Goal: Information Seeking & Learning: Learn about a topic

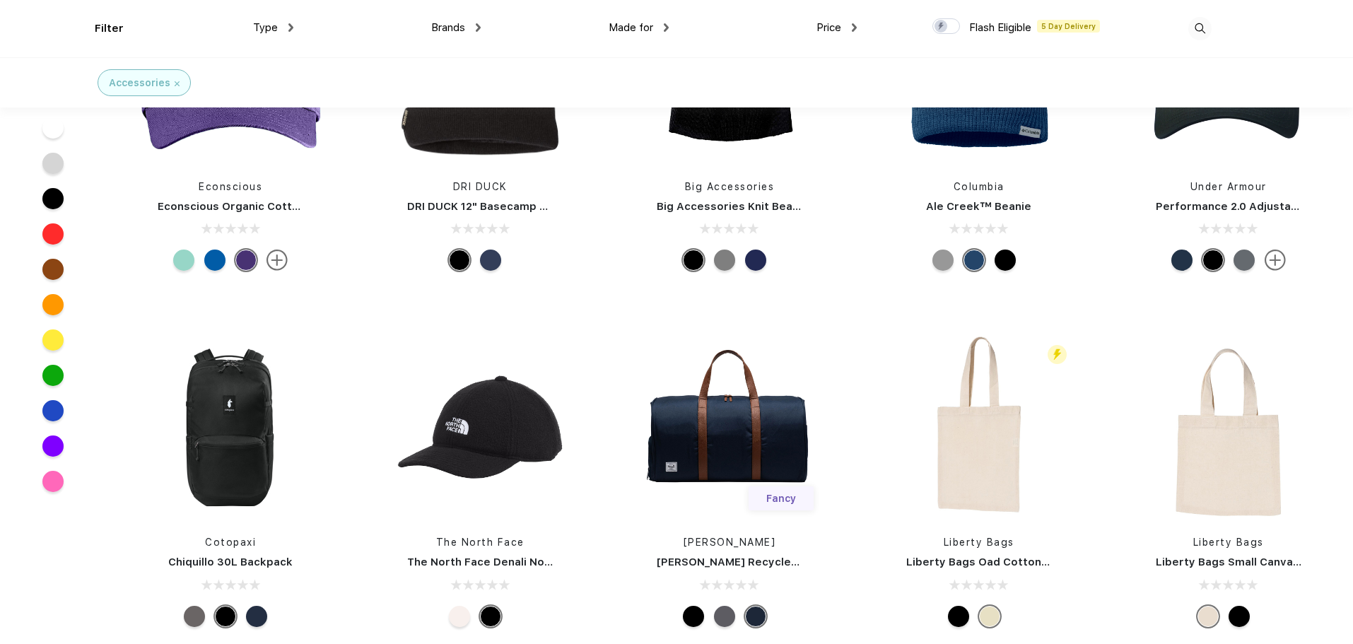
scroll to position [3605, 0]
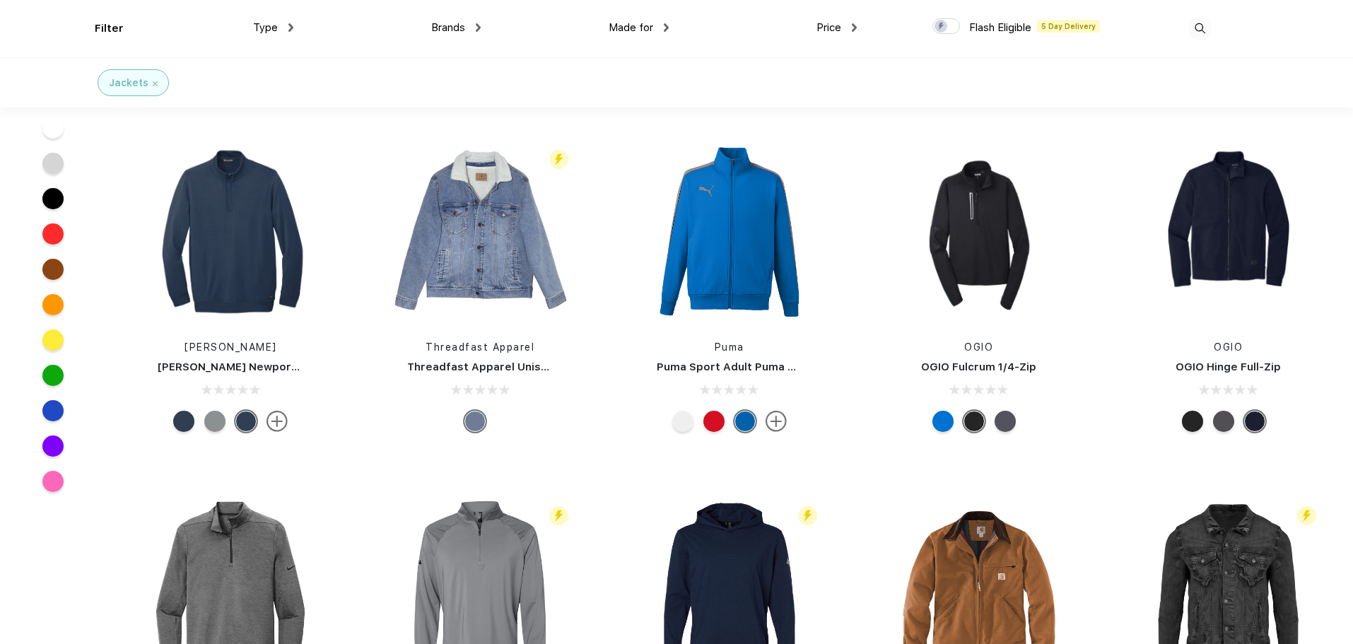
scroll to position [1555, 0]
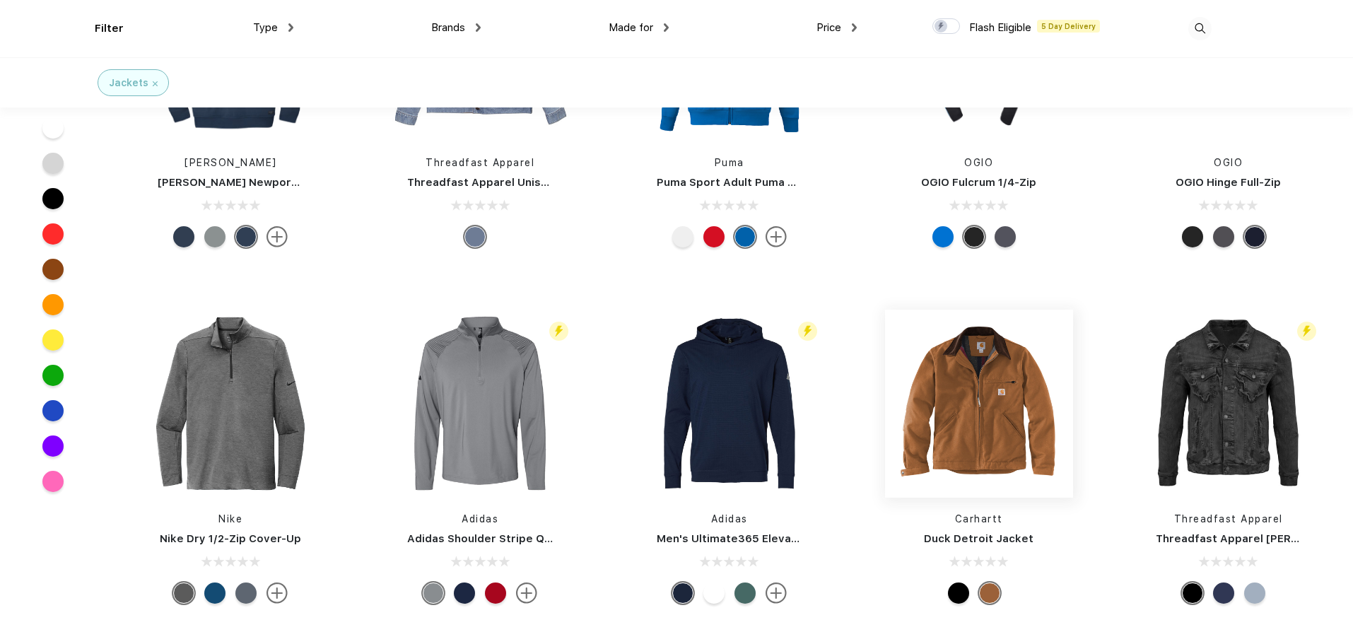
click at [960, 401] on img at bounding box center [979, 404] width 188 height 188
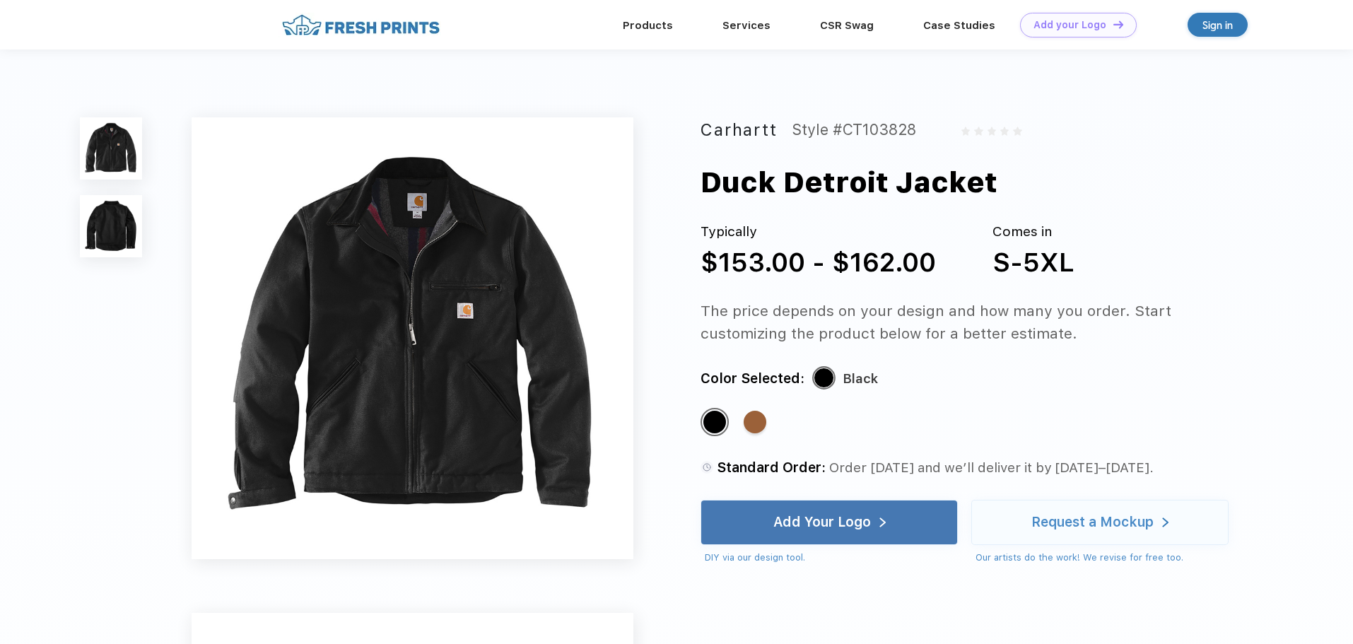
click at [124, 225] on img at bounding box center [111, 226] width 62 height 62
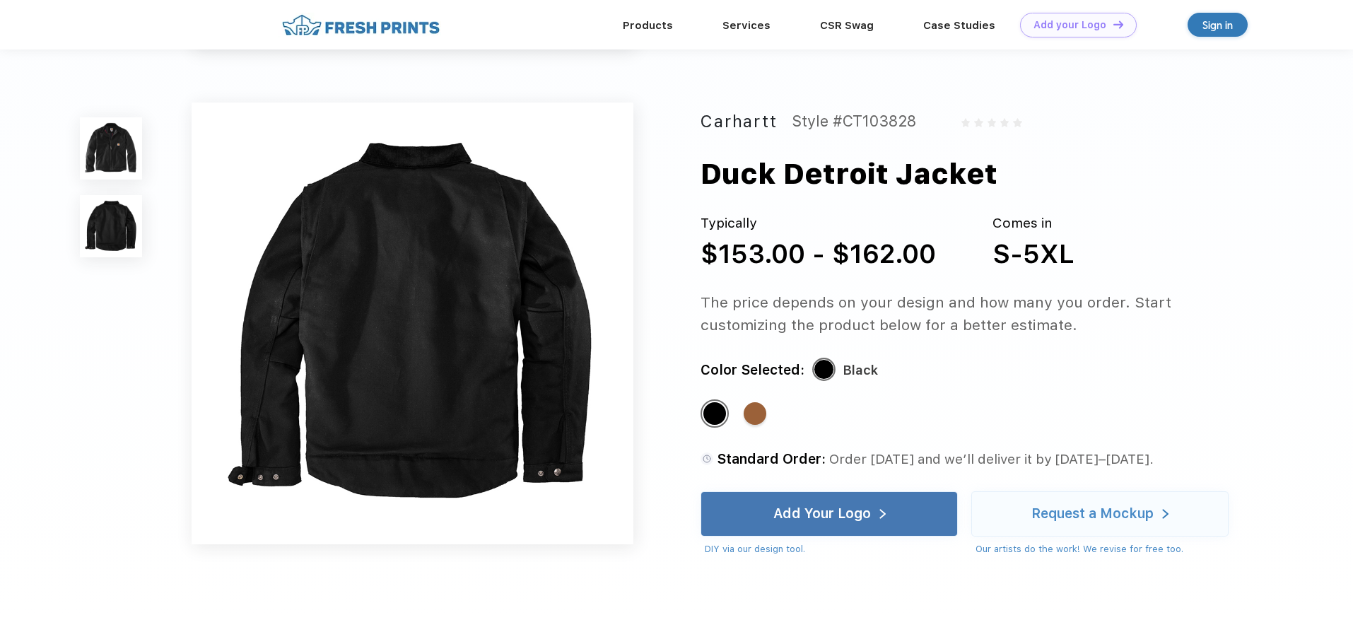
scroll to position [467, 0]
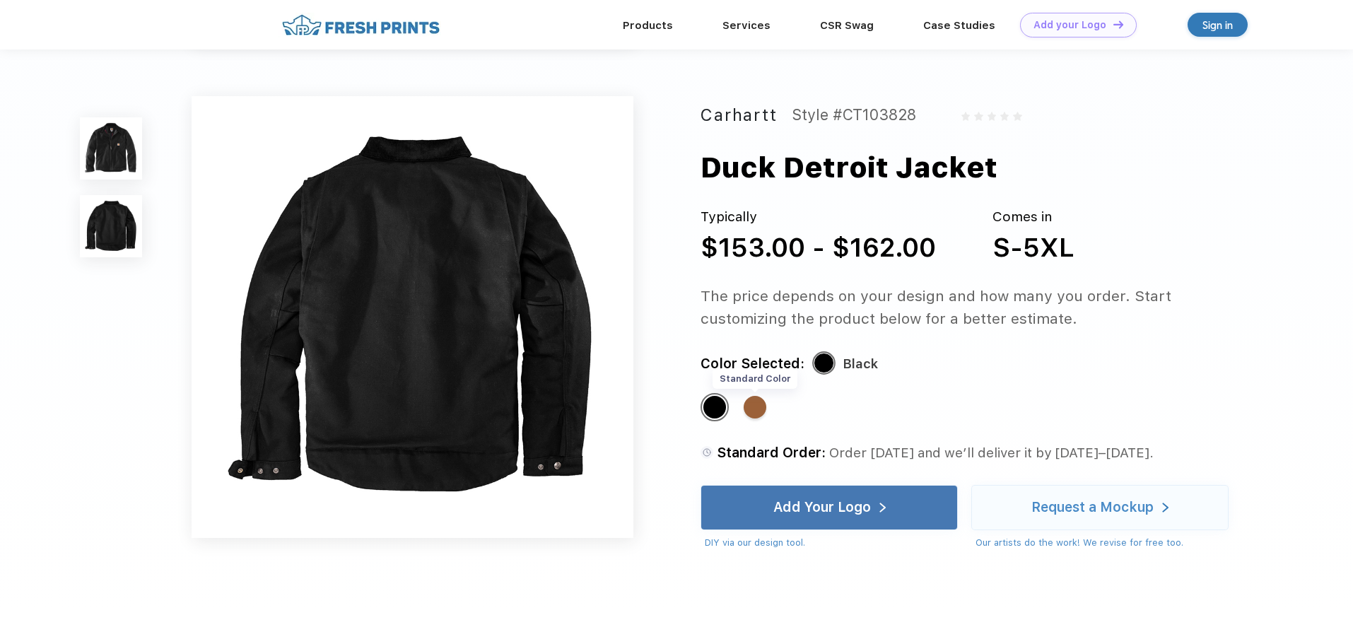
click at [751, 404] on div "Standard Color" at bounding box center [754, 407] width 23 height 23
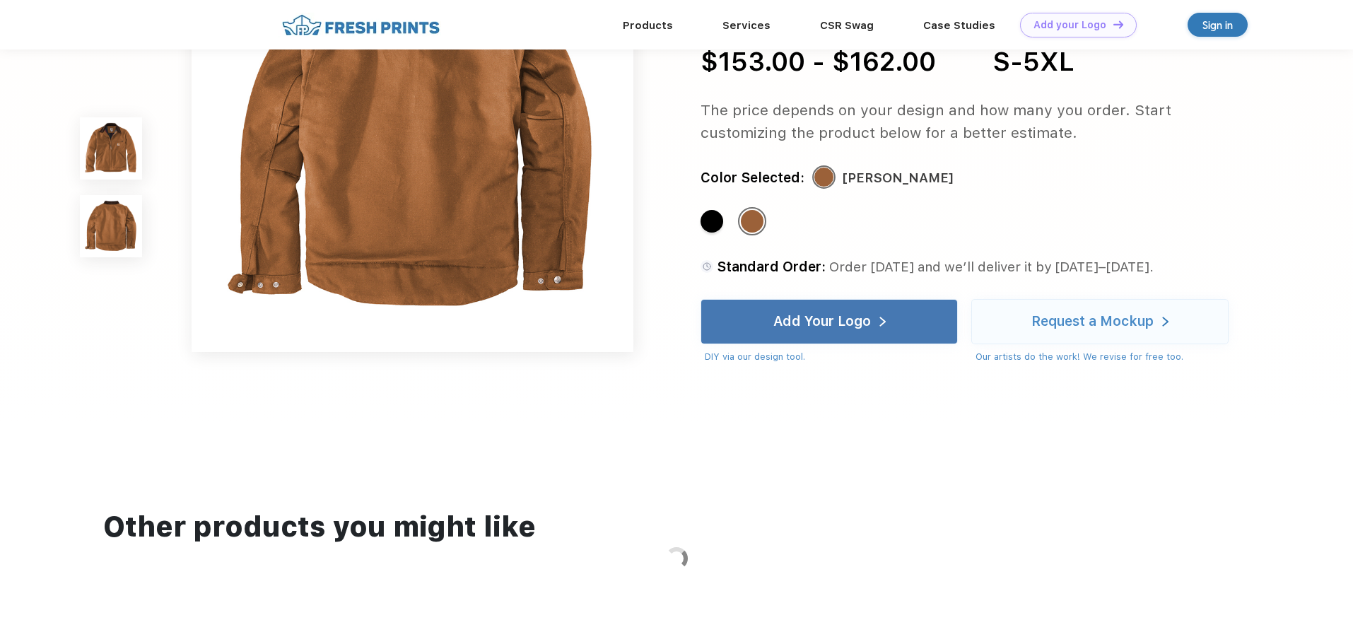
scroll to position [424, 0]
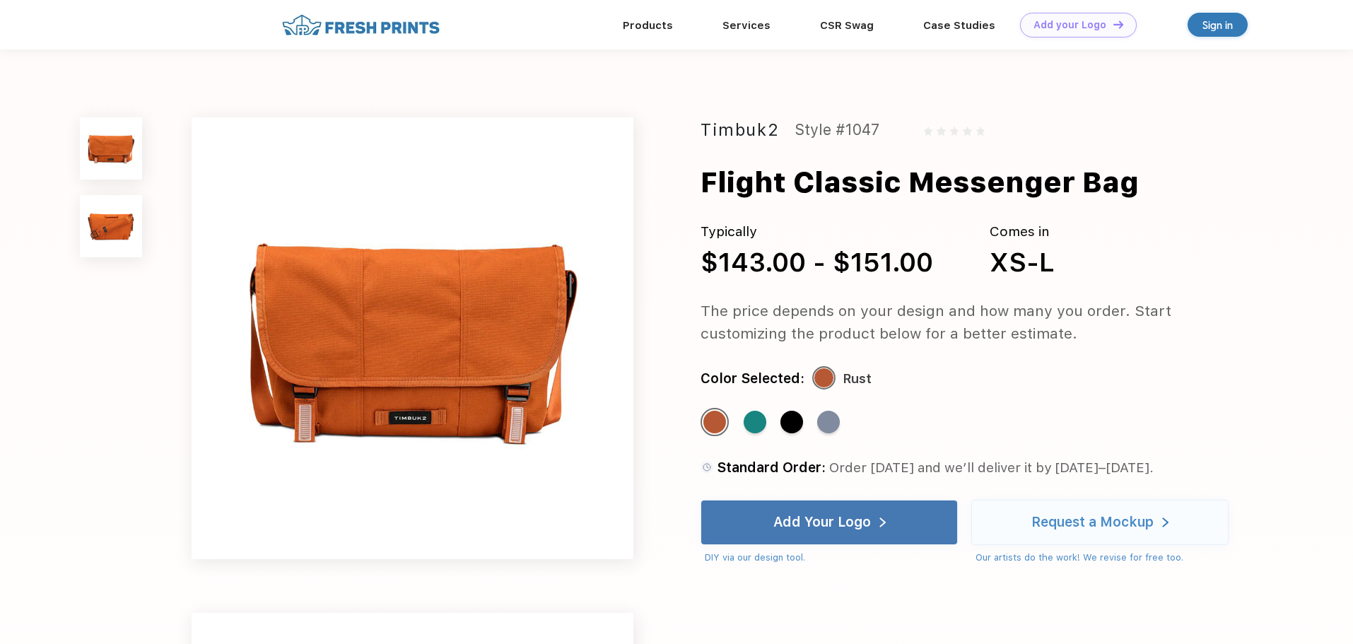
click at [110, 225] on img at bounding box center [111, 226] width 62 height 62
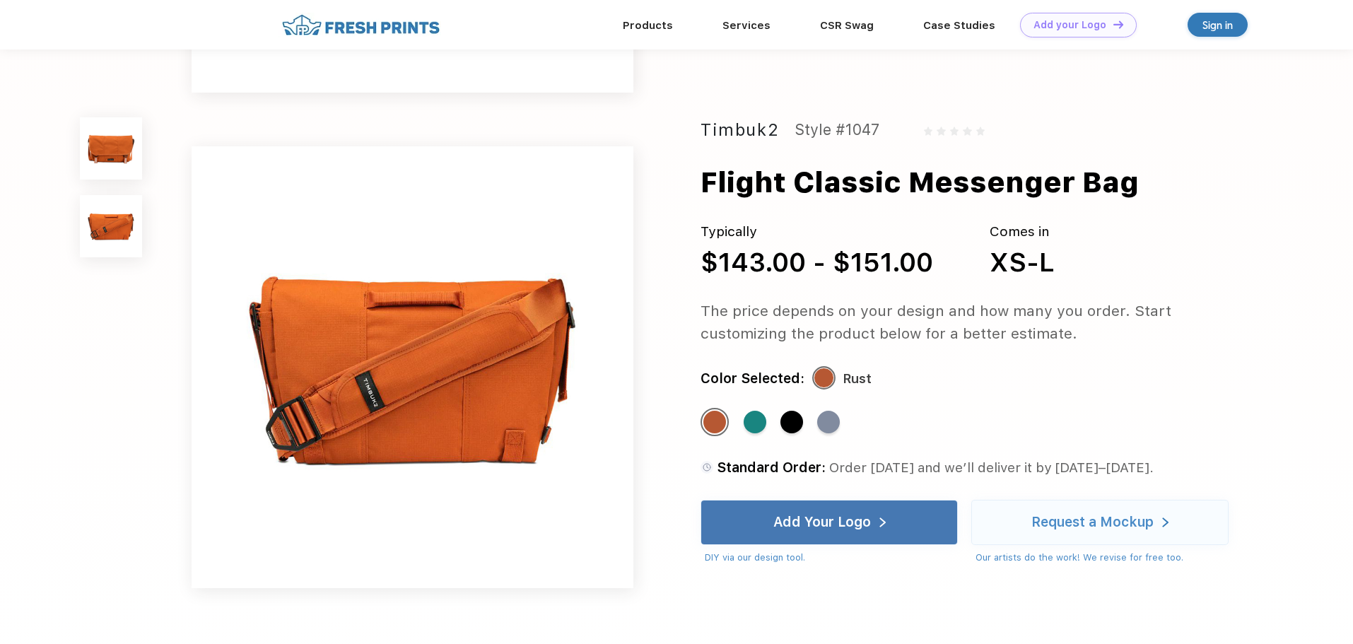
scroll to position [467, 0]
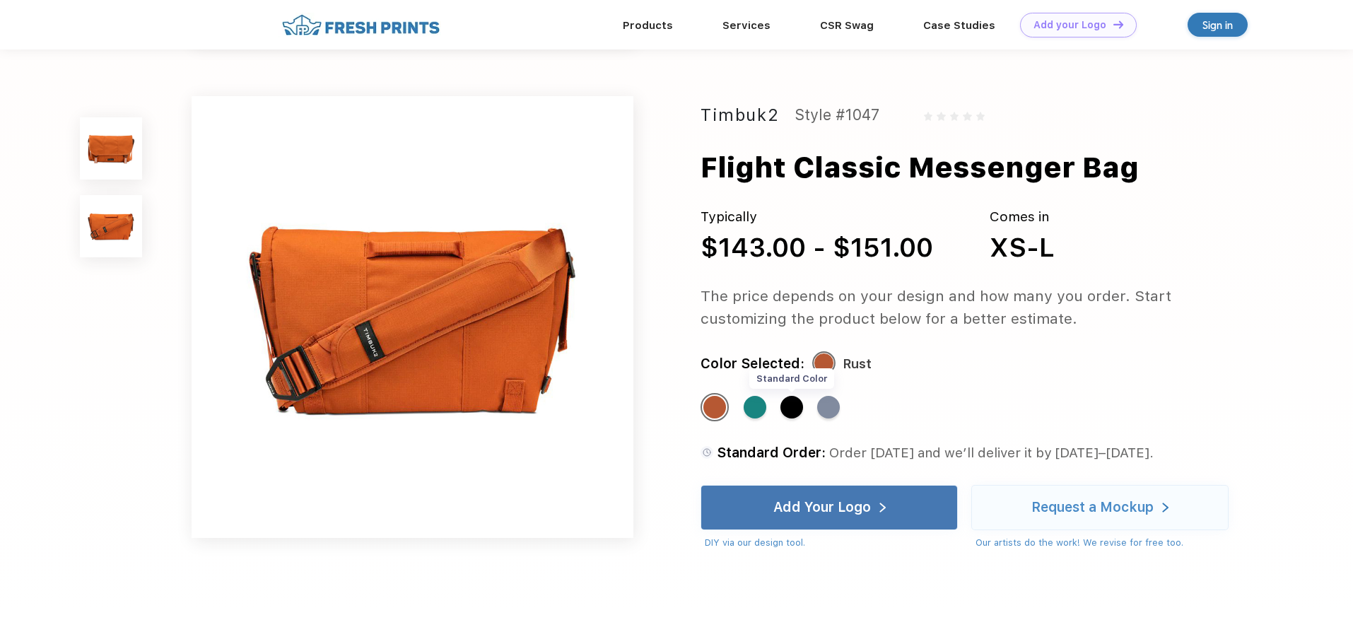
click at [789, 402] on div "Standard Color" at bounding box center [791, 407] width 23 height 23
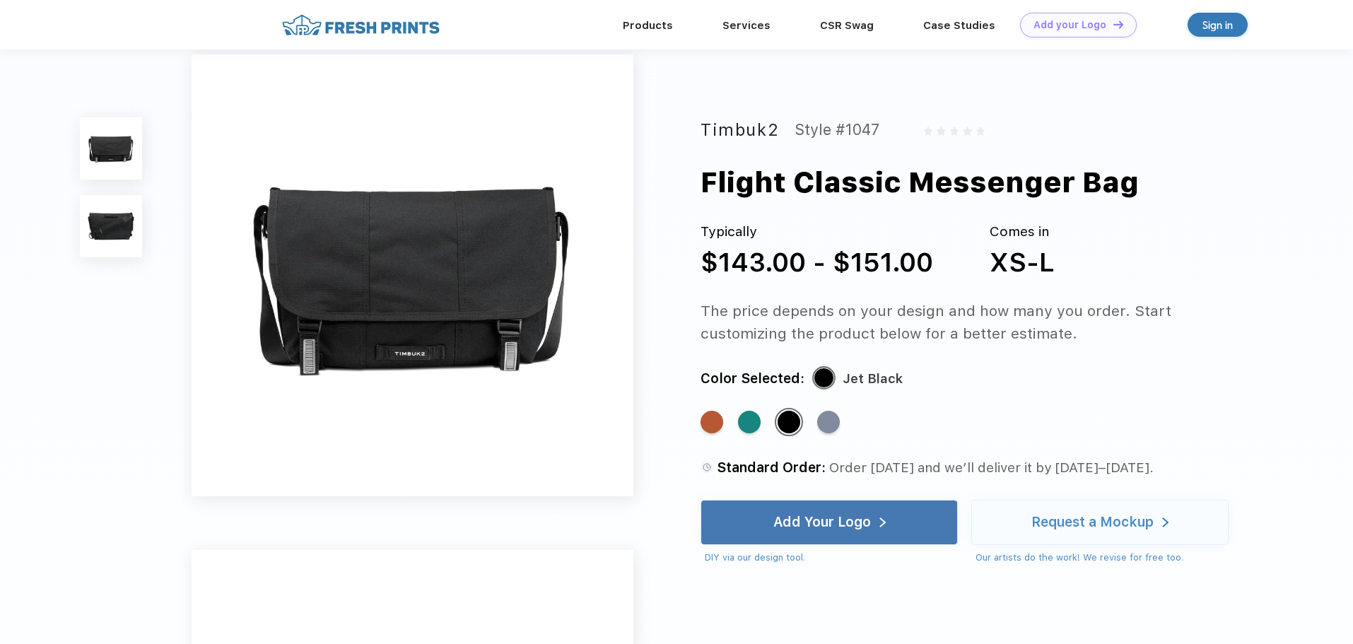
scroll to position [0, 0]
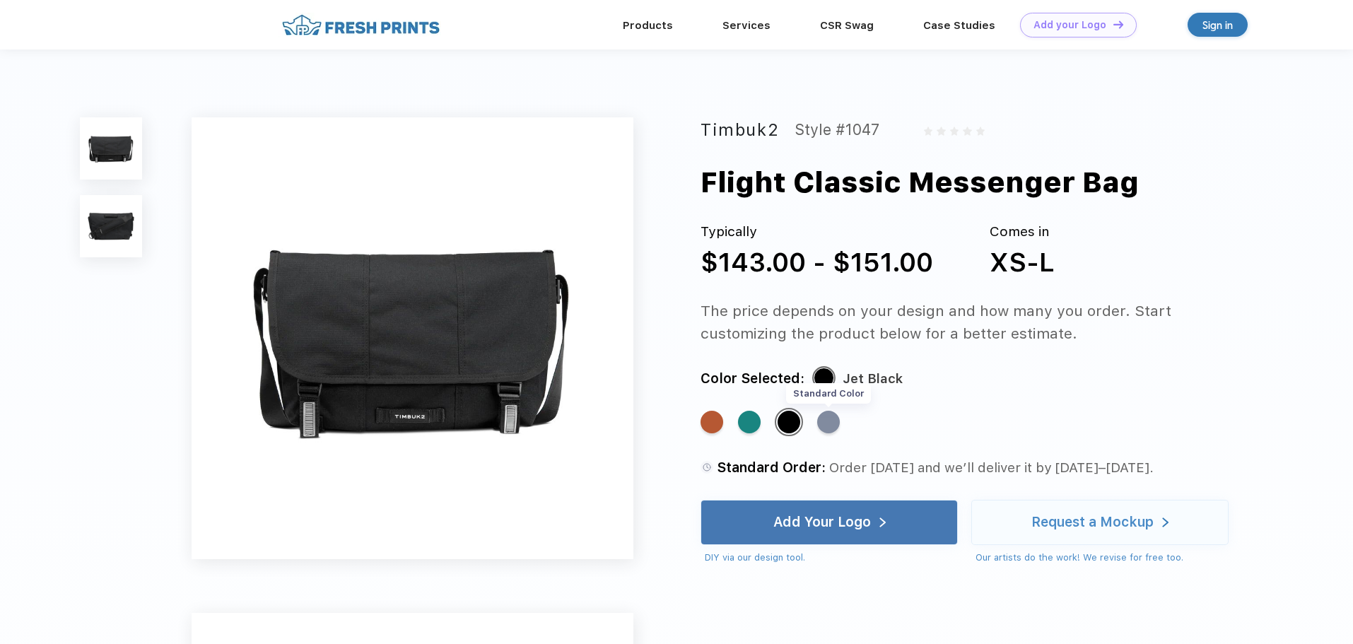
click at [829, 419] on div "Standard Color" at bounding box center [828, 422] width 23 height 23
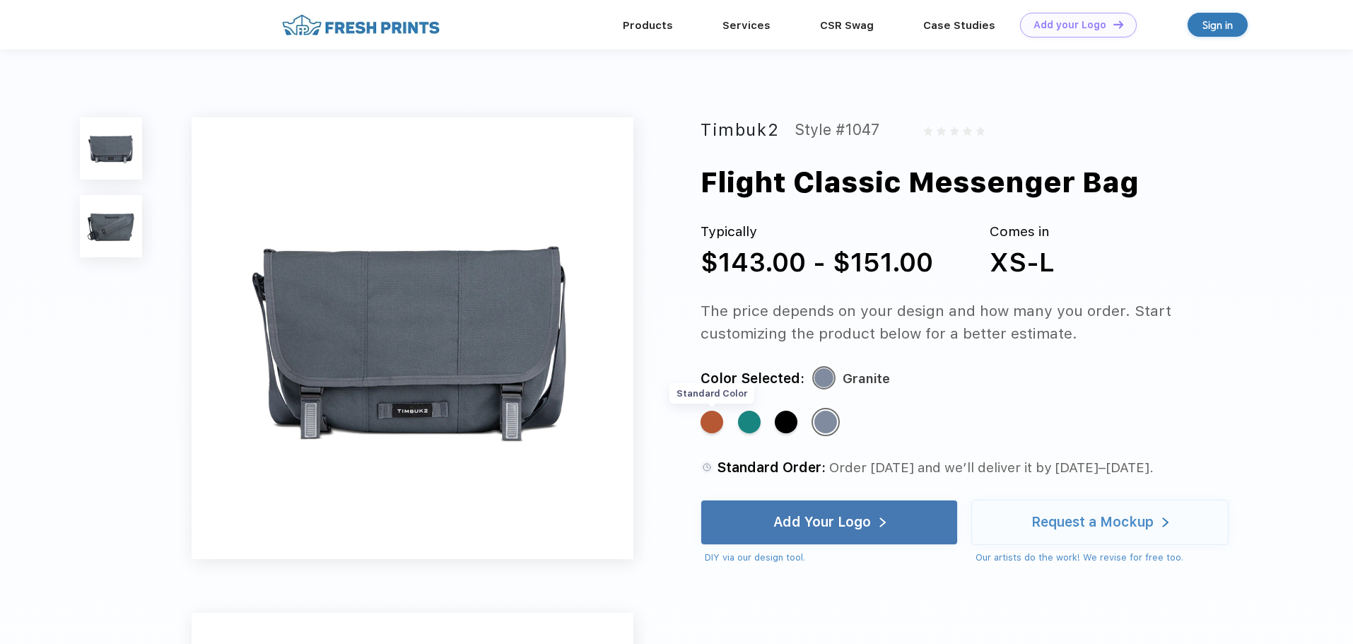
click at [721, 422] on div "Standard Color" at bounding box center [711, 422] width 23 height 23
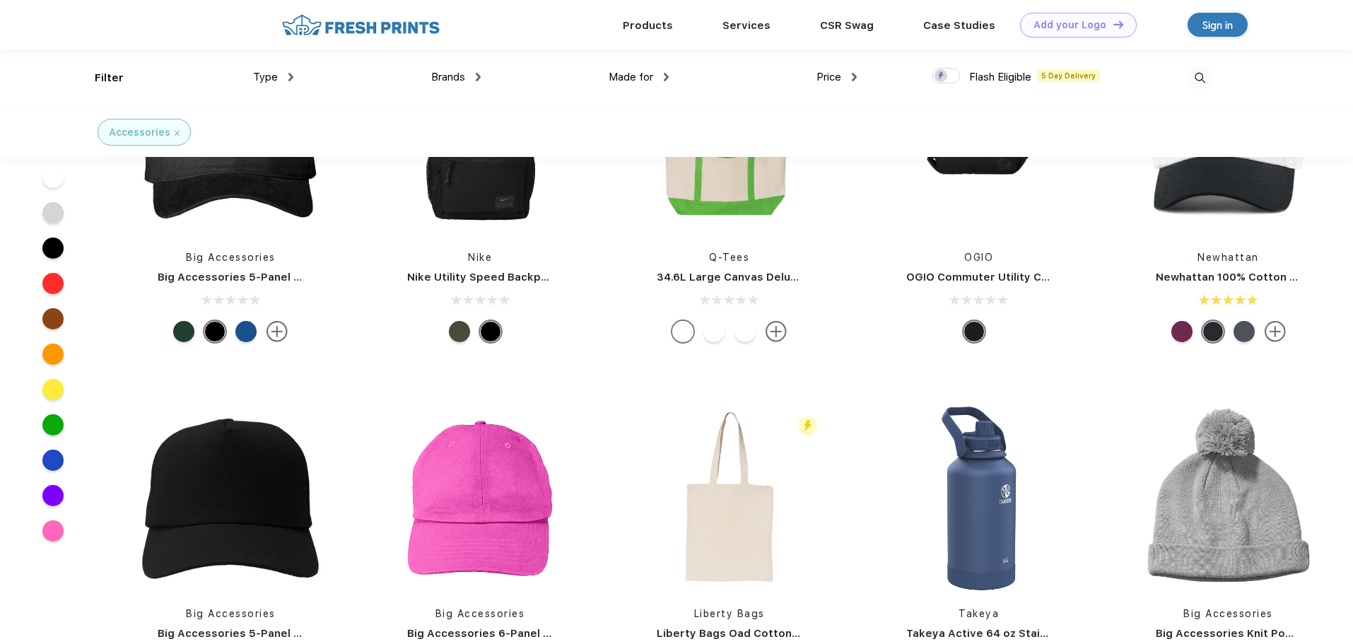
scroll to position [1626, 0]
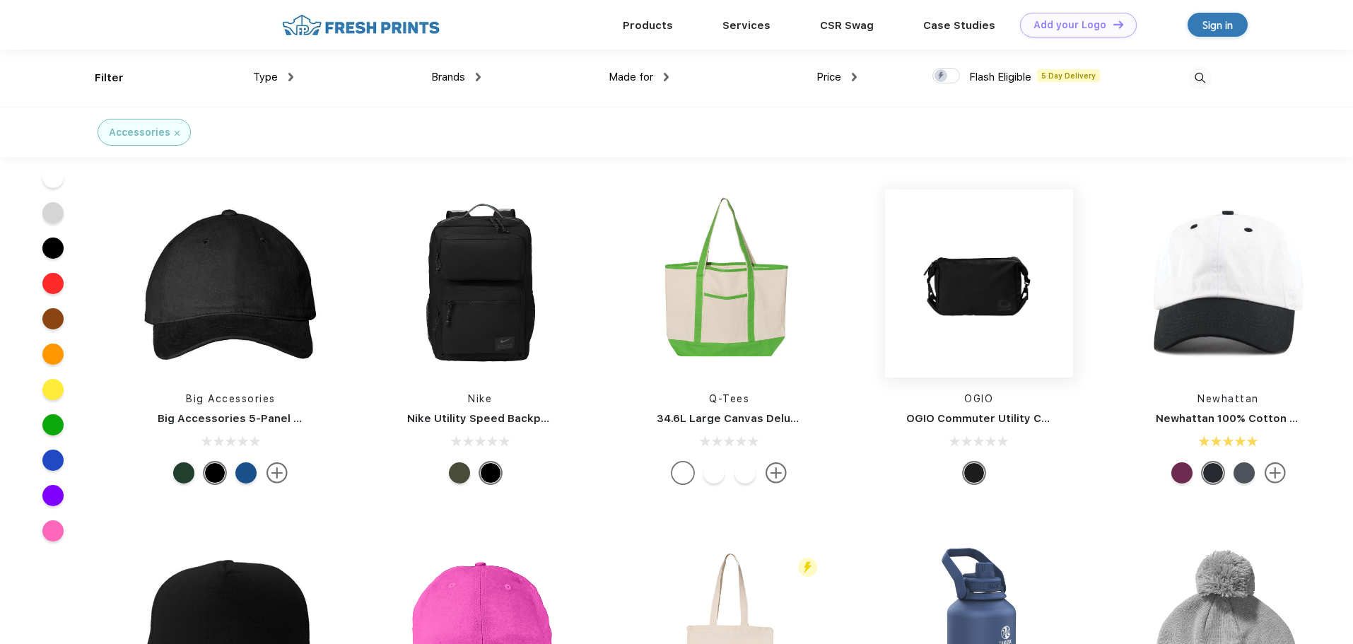
click at [969, 270] on img at bounding box center [979, 283] width 188 height 188
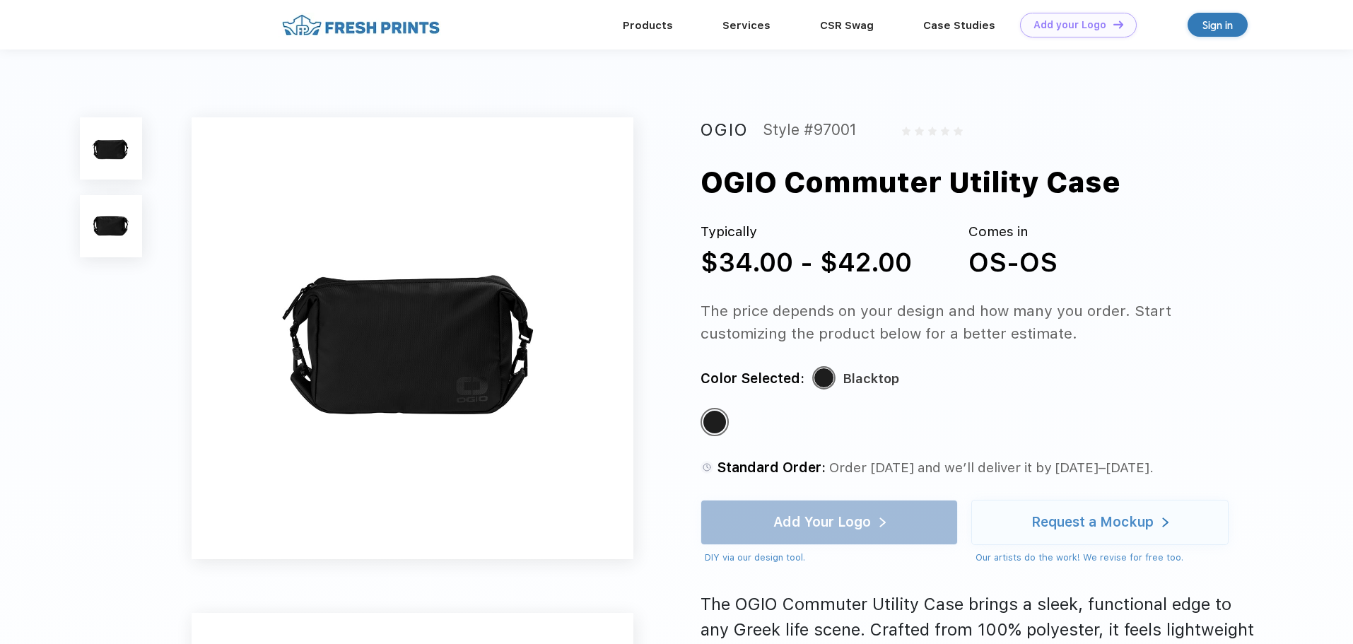
click at [115, 229] on img at bounding box center [111, 226] width 62 height 62
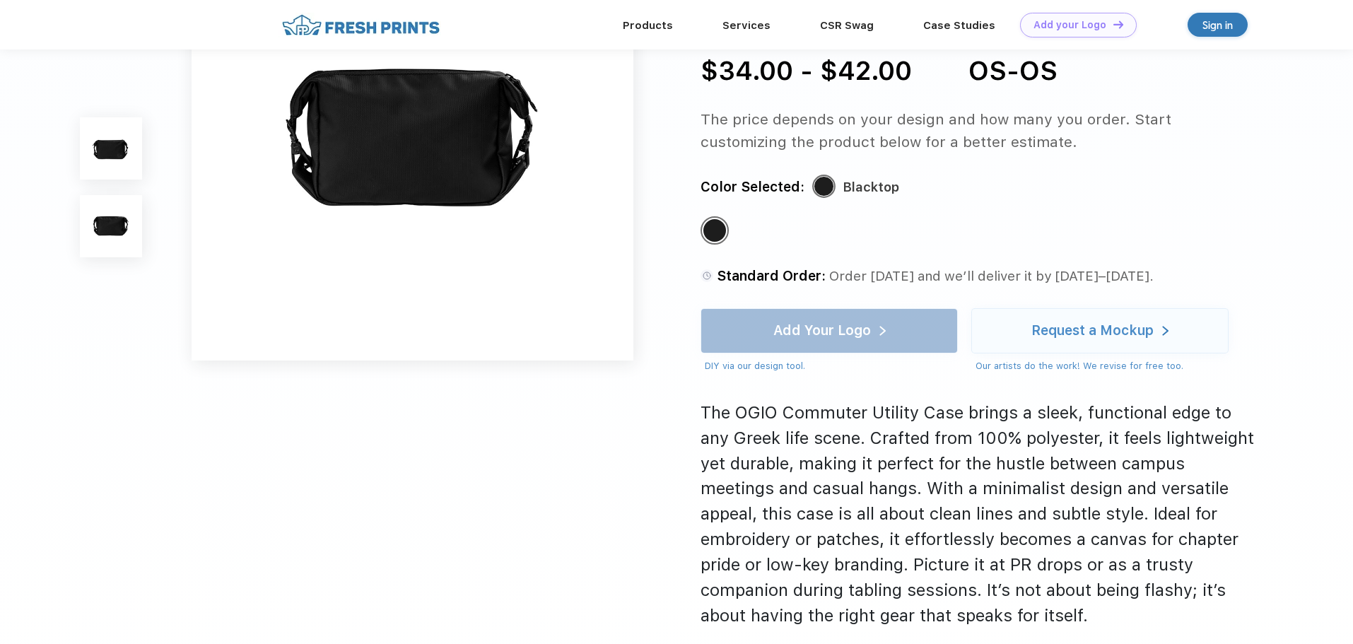
scroll to position [679, 0]
